Goal: Complete application form

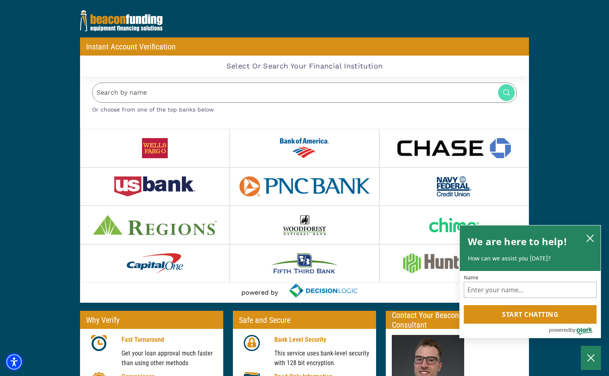
click at [219, 96] on input "Search by name" at bounding box center [304, 92] width 425 height 21
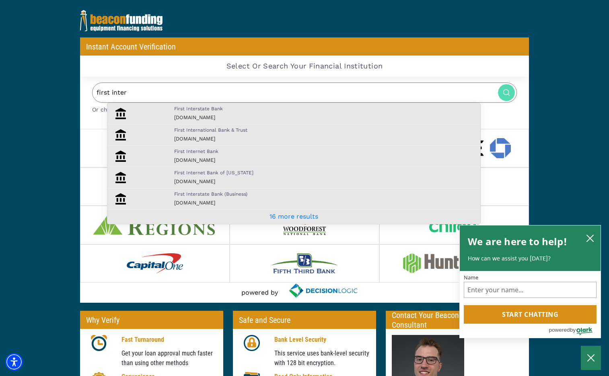
type input "first inter"
click at [278, 111] on p "First Interstate Bank" at bounding box center [325, 108] width 302 height 7
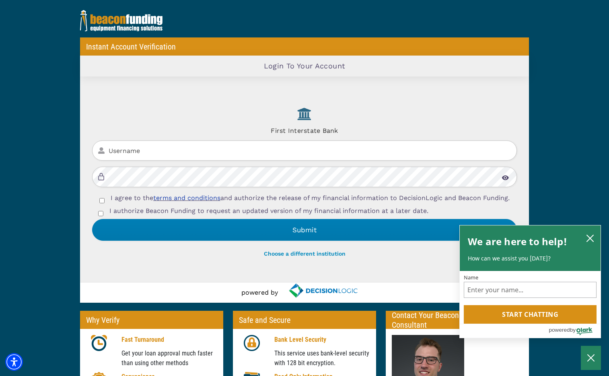
click at [166, 156] on div at bounding box center [304, 163] width 425 height 47
click at [174, 150] on input "Username" at bounding box center [304, 150] width 425 height 21
type input "brianharms"
click at [99, 200] on input "I agree to the terms and conditions and authorize the release of my financial i…" at bounding box center [101, 200] width 5 height 5
checkbox input "true"
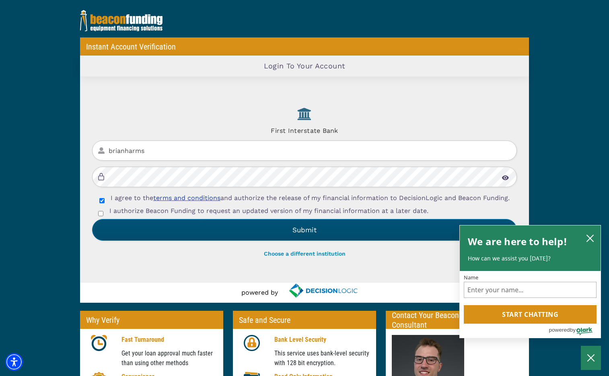
drag, startPoint x: 99, startPoint y: 217, endPoint x: 159, endPoint y: 231, distance: 61.6
click at [99, 216] on input "I authorize Beacon Funding to request an updated version of my financial inform…" at bounding box center [100, 213] width 5 height 5
checkbox input "true"
click at [301, 237] on button "Submit" at bounding box center [304, 230] width 425 height 22
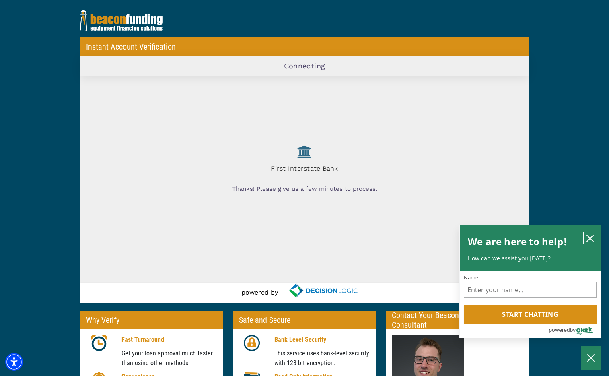
drag, startPoint x: 590, startPoint y: 239, endPoint x: 602, endPoint y: 240, distance: 12.5
click at [590, 239] on icon "close chatbox" at bounding box center [590, 238] width 6 height 6
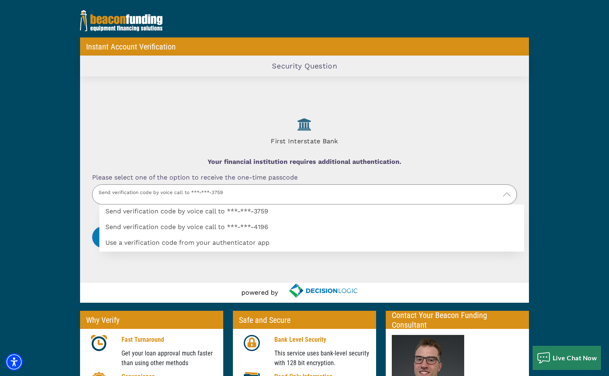
click at [504, 194] on img at bounding box center [507, 194] width 8 height 8
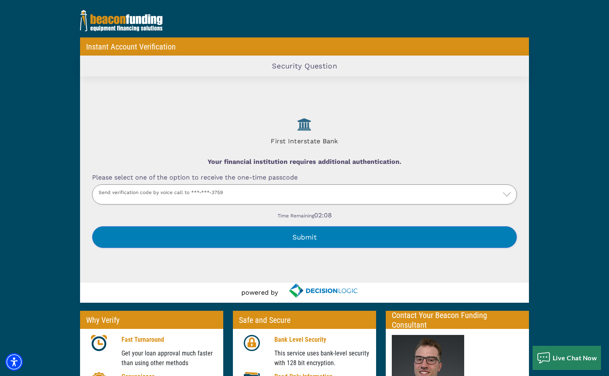
click at [311, 228] on label "Send verification code by voice call to ***-***-3759" at bounding box center [311, 228] width 425 height 0
click at [0, 0] on input "Please select one of the option to receive the one-time passcode" at bounding box center [0, 0] width 0 height 0
click at [316, 238] on button "Submit" at bounding box center [304, 237] width 425 height 22
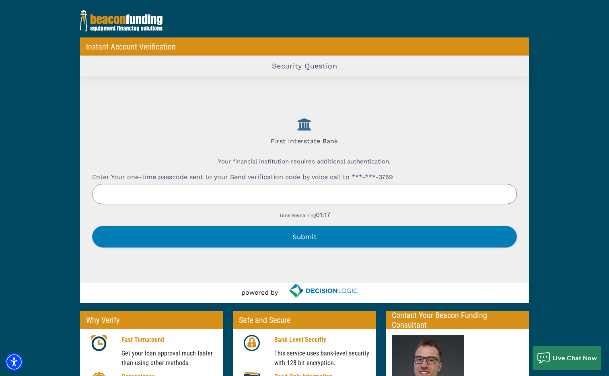
click at [347, 194] on input "Enter Your one-time passcode sent to your Send verification code by voice call …" at bounding box center [304, 194] width 425 height 21
type input "952332"
click at [322, 238] on button "Submit" at bounding box center [304, 237] width 425 height 22
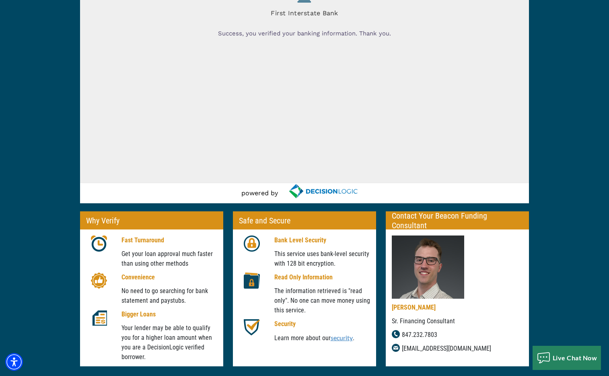
scroll to position [119, 0]
